Goal: Task Accomplishment & Management: Complete application form

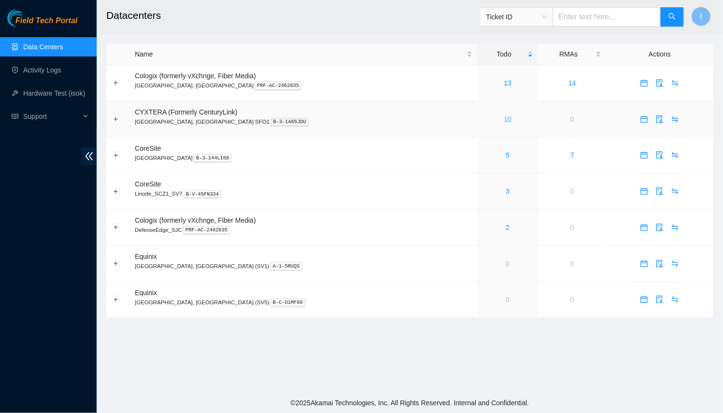
click at [504, 120] on link "10" at bounding box center [508, 120] width 8 height 8
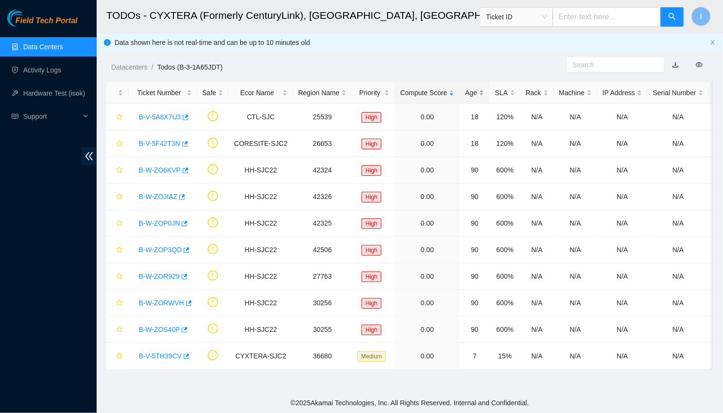
click at [467, 96] on div "Age" at bounding box center [474, 93] width 19 height 11
click at [38, 74] on link "Activity Logs" at bounding box center [42, 70] width 38 height 8
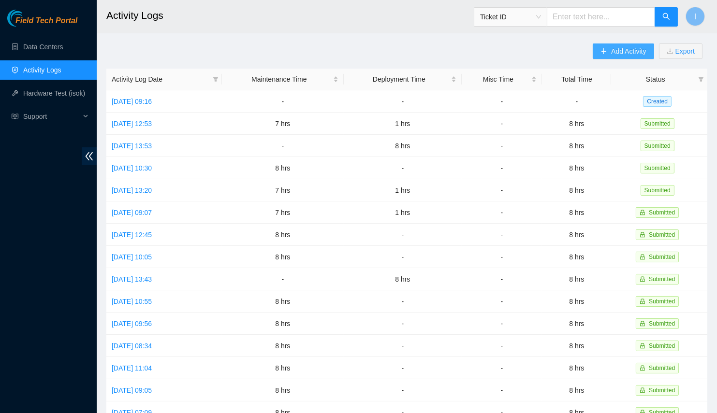
click at [606, 50] on icon "plus" at bounding box center [604, 51] width 7 height 7
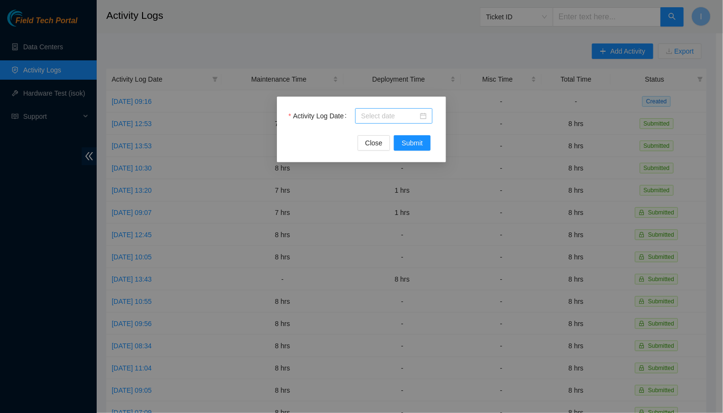
click at [392, 117] on input "Activity Log Date" at bounding box center [389, 116] width 57 height 11
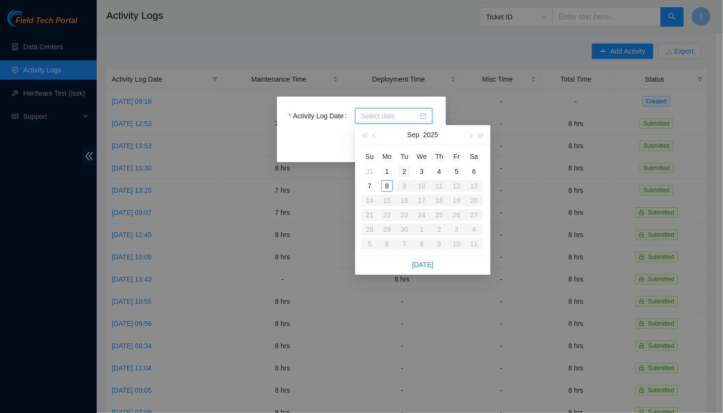
type input "[DATE]"
click at [388, 186] on div "8" at bounding box center [388, 186] width 12 height 12
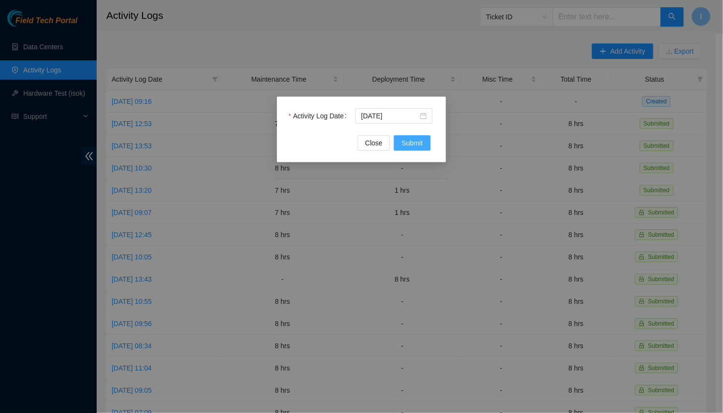
click at [426, 142] on button "Submit" at bounding box center [412, 142] width 37 height 15
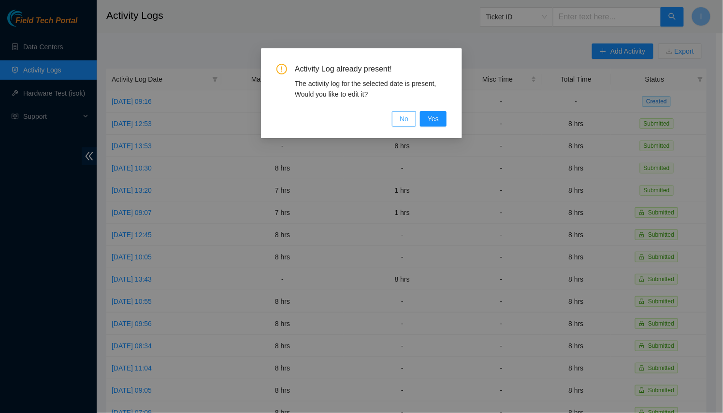
click at [406, 121] on span "No" at bounding box center [404, 119] width 9 height 11
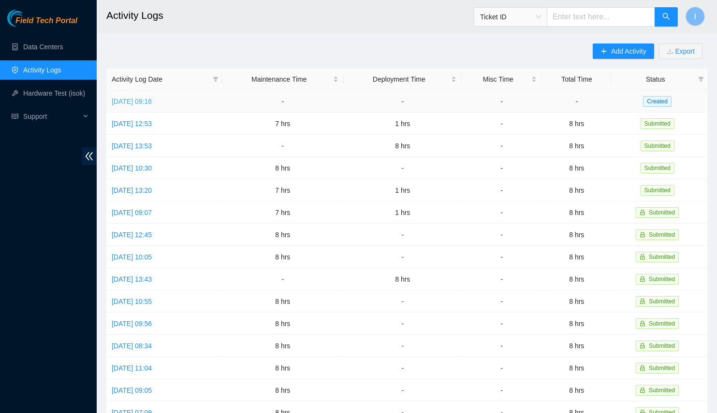
click at [152, 98] on link "[DATE] 09:16" at bounding box center [132, 102] width 40 height 8
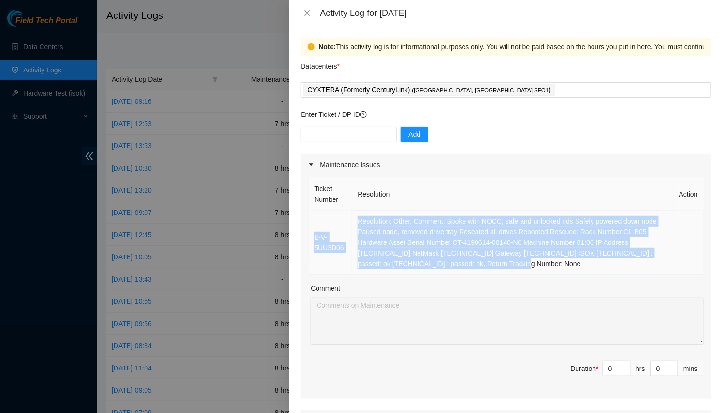
drag, startPoint x: 458, startPoint y: 265, endPoint x: 315, endPoint y: 218, distance: 150.8
click at [315, 218] on tr "B-V-5UU3D06 Resolution: Other, Comment: Spoke with NOCC; safe and unlocked rids…" at bounding box center [506, 243] width 395 height 64
copy tr "B-V-5UU3D06 Resolution: Other, Comment: Spoke with NOCC; safe and unlocked rids…"
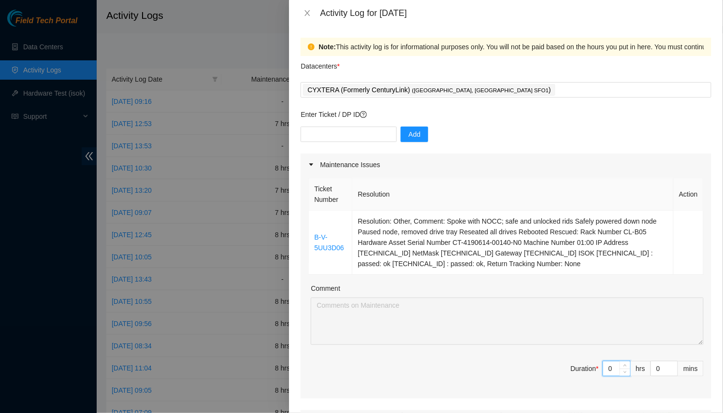
drag, startPoint x: 599, startPoint y: 360, endPoint x: 526, endPoint y: 323, distance: 81.5
click at [550, 349] on div "Ticket Number Resolution Action B-V-5UU3D06 Resolution: Other, Comment: Spoke w…" at bounding box center [506, 287] width 411 height 223
type input "8"
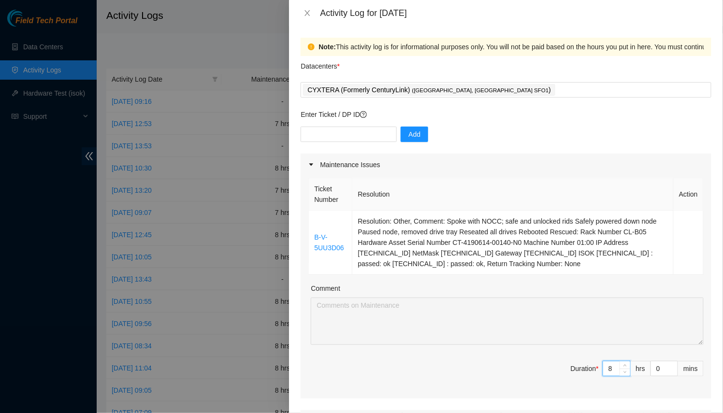
click at [518, 320] on textarea "Comment" at bounding box center [507, 321] width 393 height 47
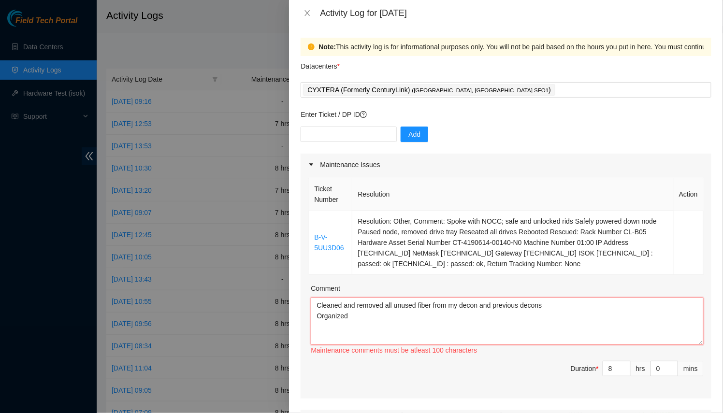
click at [449, 326] on textarea "Cleaned and removed all unused fiber from my decon and previous decons Organized" at bounding box center [507, 321] width 393 height 47
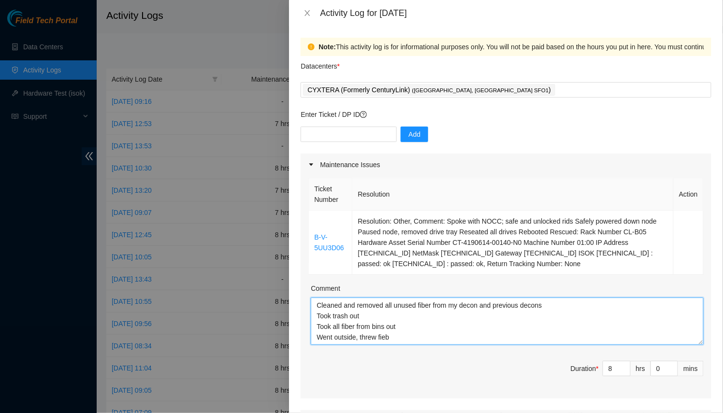
click at [426, 340] on textarea "Cleaned and removed all unused fiber from my decon and previous decons Took tra…" at bounding box center [507, 321] width 393 height 47
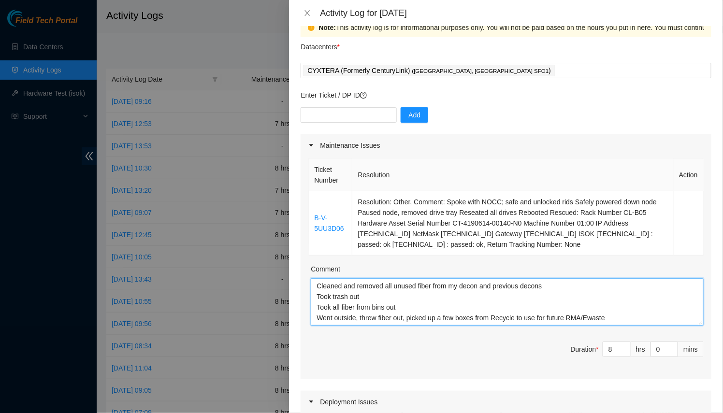
scroll to position [8, 0]
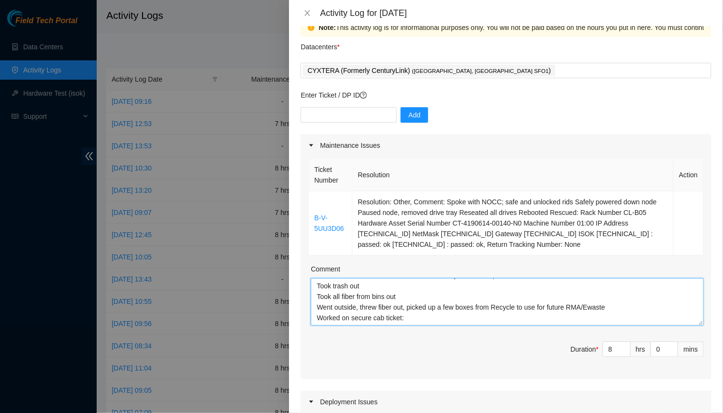
paste textarea "B-V-5UU3D06 Resolution: Other, Comment: Spoke with NOCC; safe and unlocked rids…"
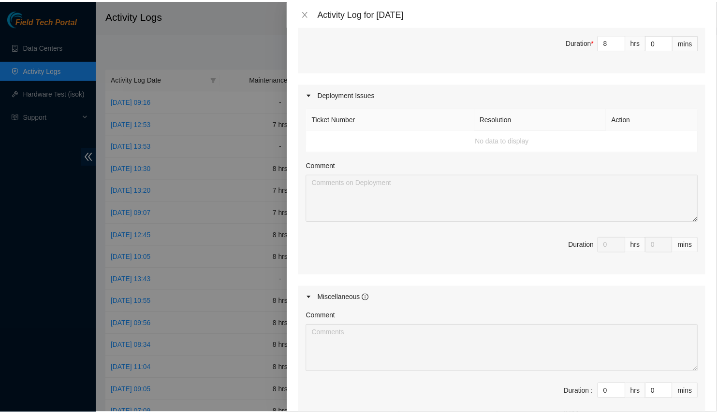
scroll to position [437, 0]
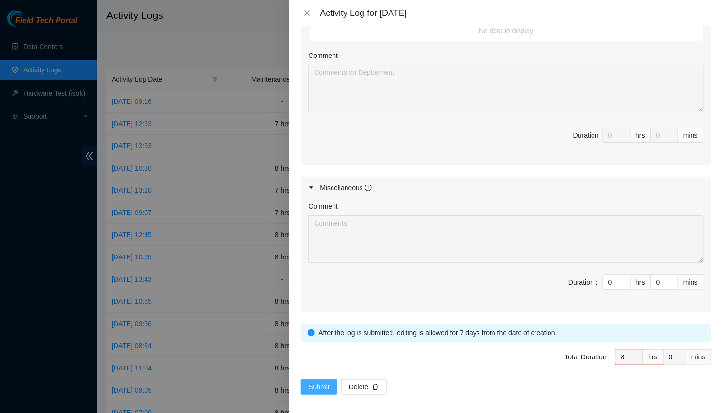
type textarea "Cleaned and removed all unused fiber from my decon and previous decons Took tra…"
click at [308, 380] on button "Submit" at bounding box center [319, 387] width 37 height 15
